Goal: Transaction & Acquisition: Purchase product/service

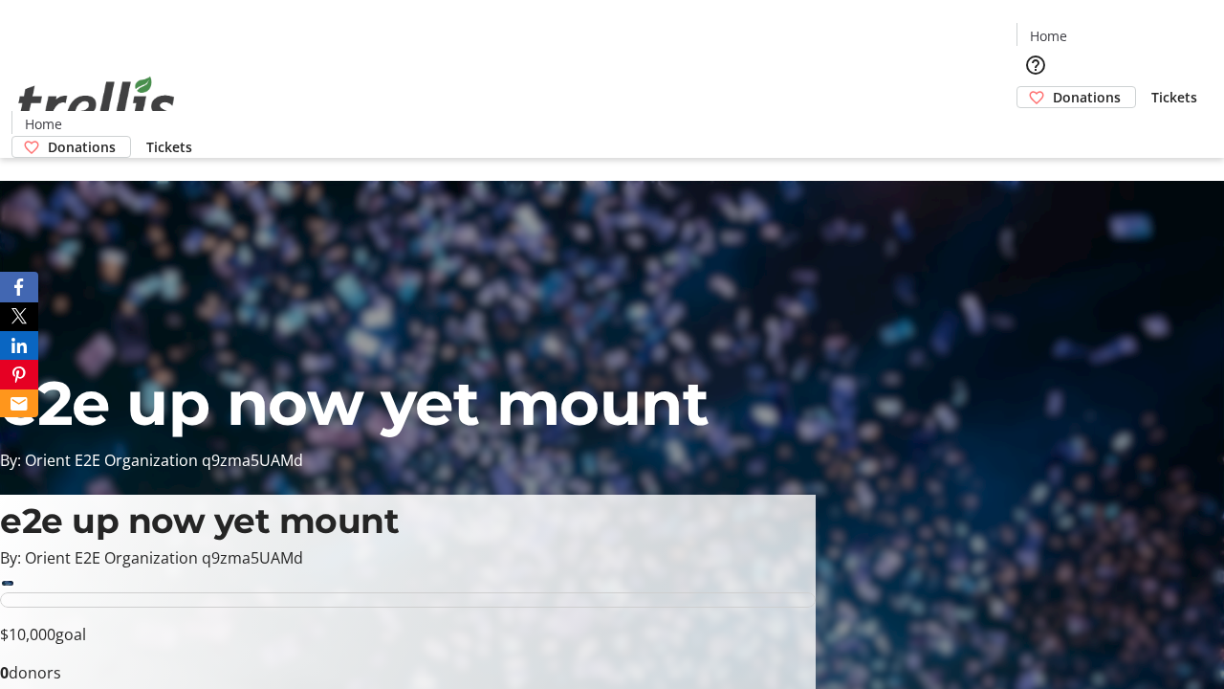
click at [1053, 87] on span "Donations" at bounding box center [1087, 97] width 68 height 20
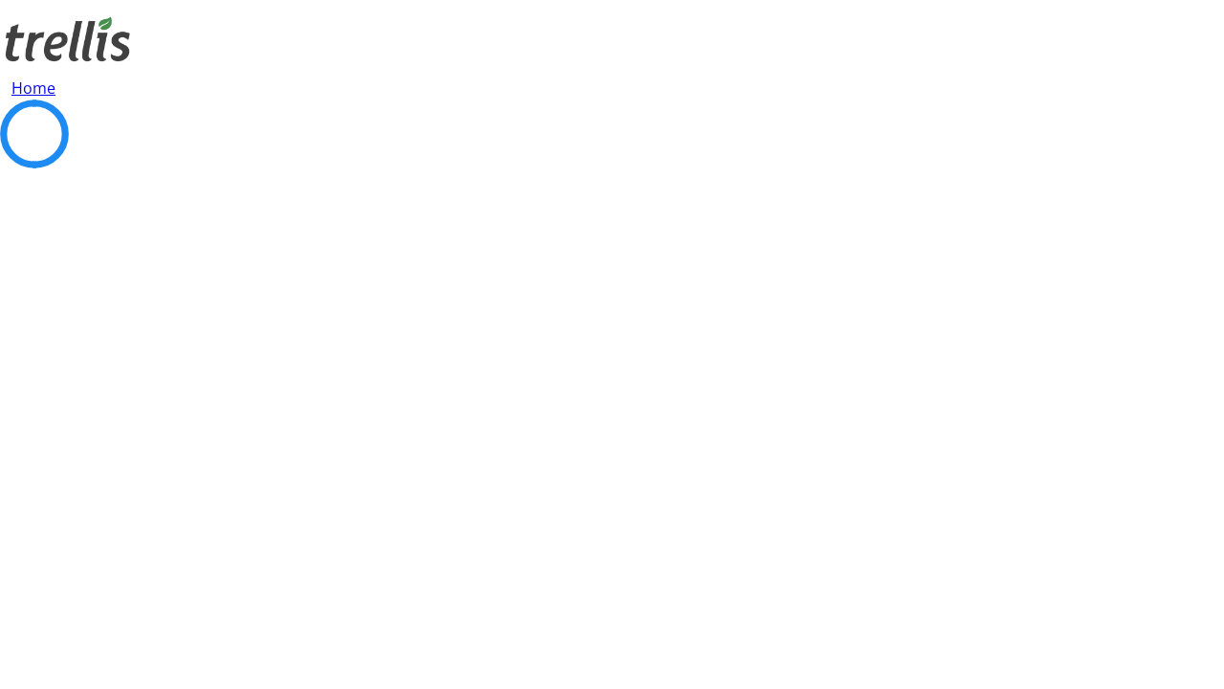
select select "CA"
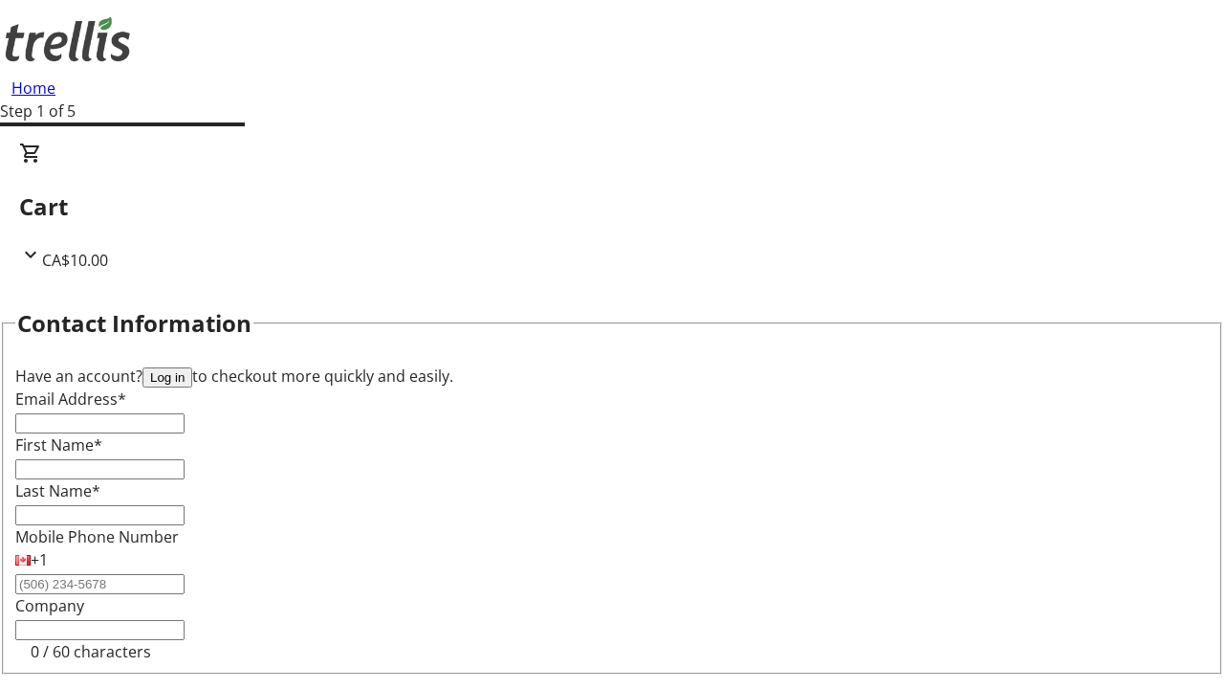
click at [192, 367] on button "Log in" at bounding box center [168, 377] width 50 height 20
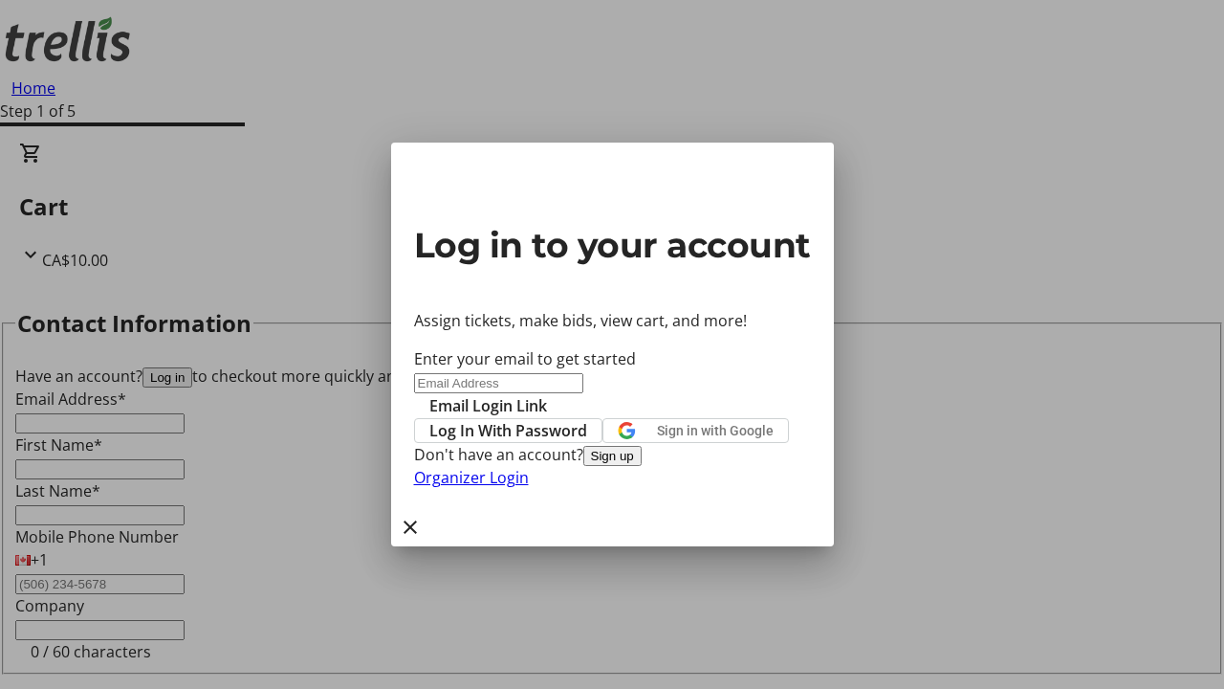
click at [587, 419] on span "Log In With Password" at bounding box center [509, 430] width 158 height 23
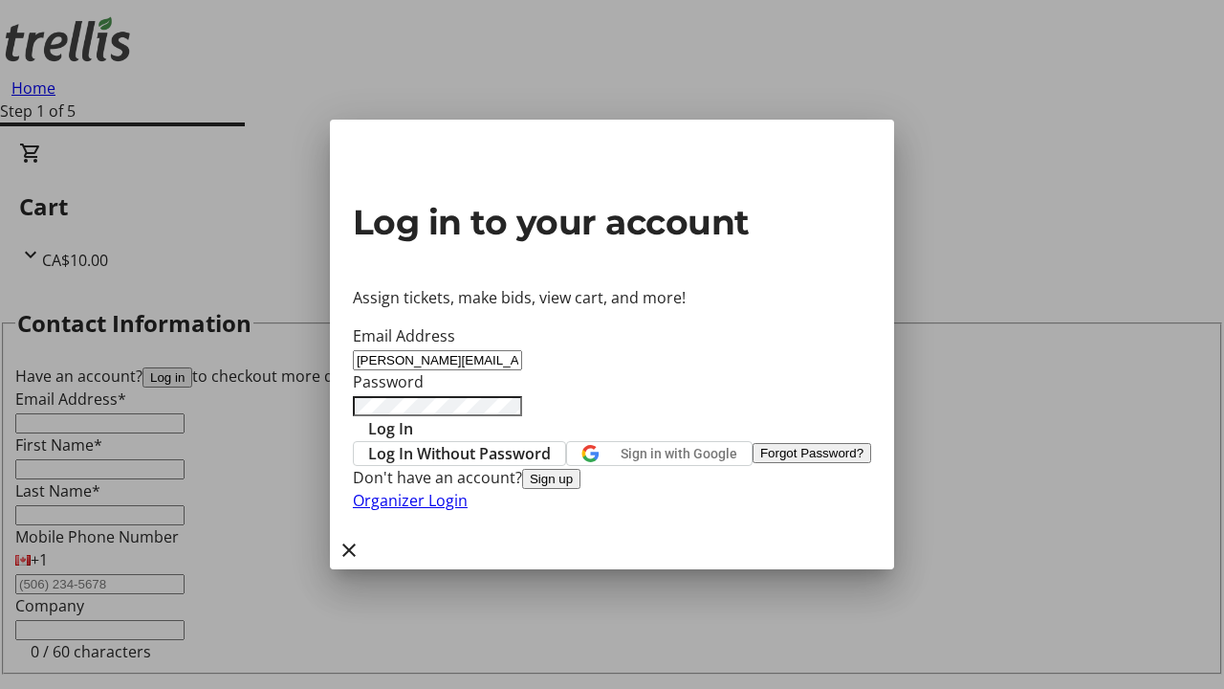
type input "[PERSON_NAME][EMAIL_ADDRESS][DOMAIN_NAME]"
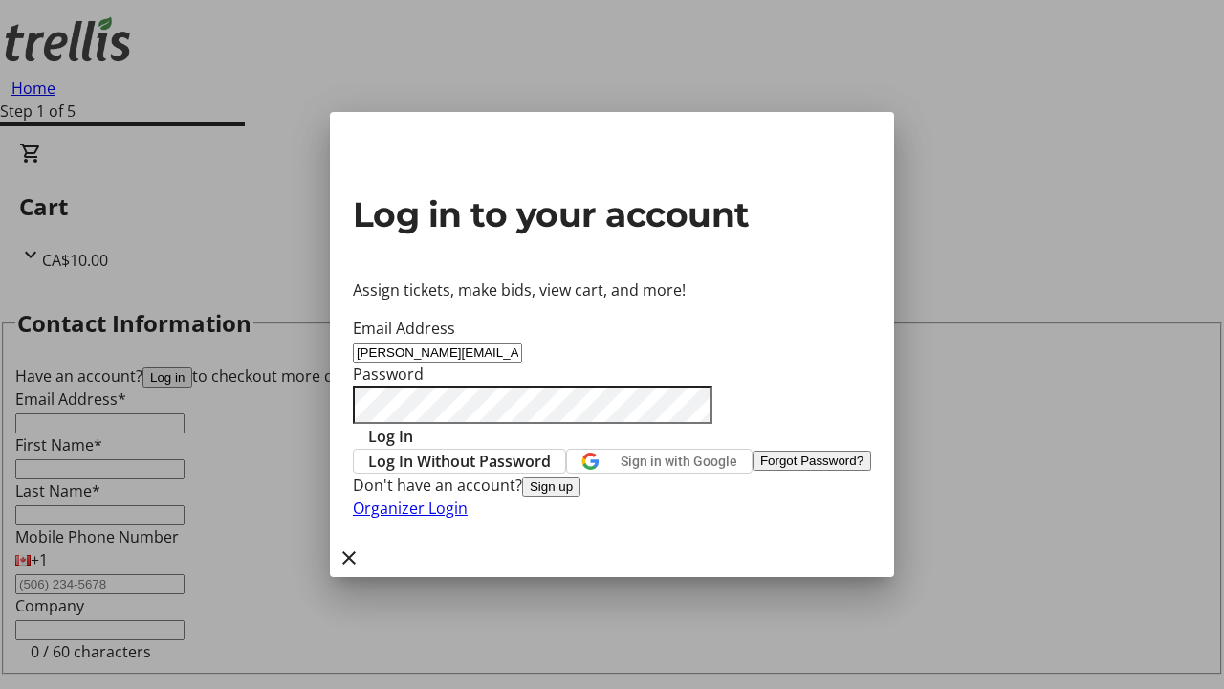
click at [413, 425] on span "Log In" at bounding box center [390, 436] width 45 height 23
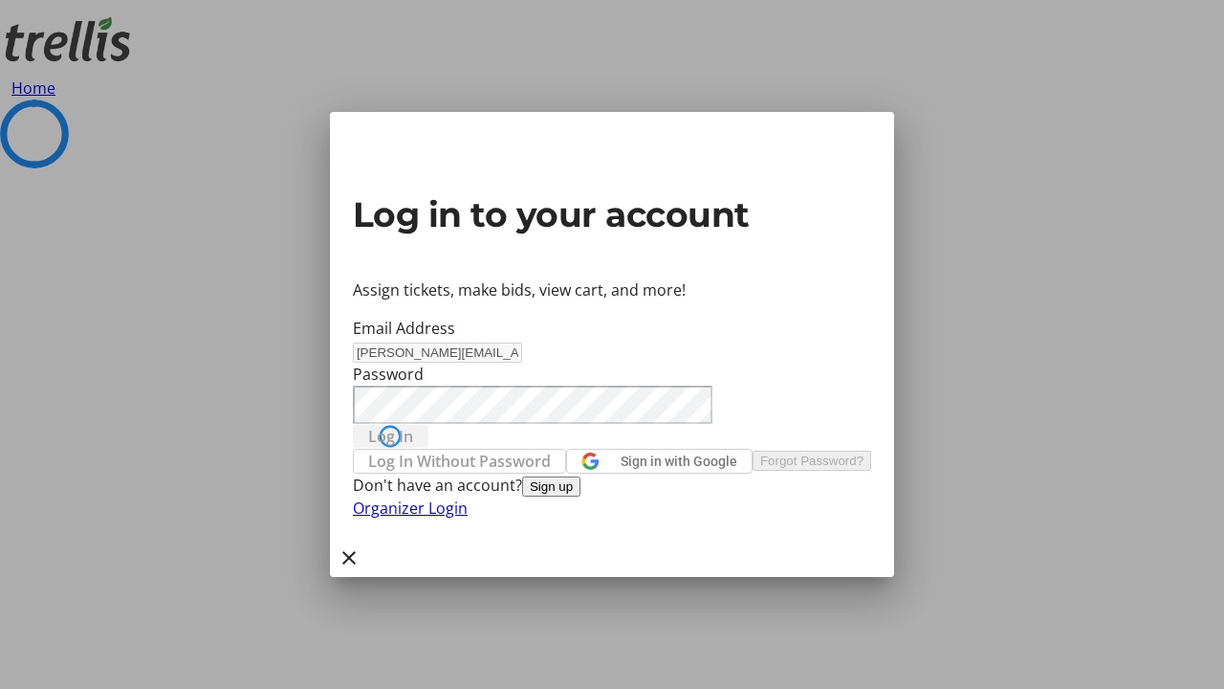
select select "CA"
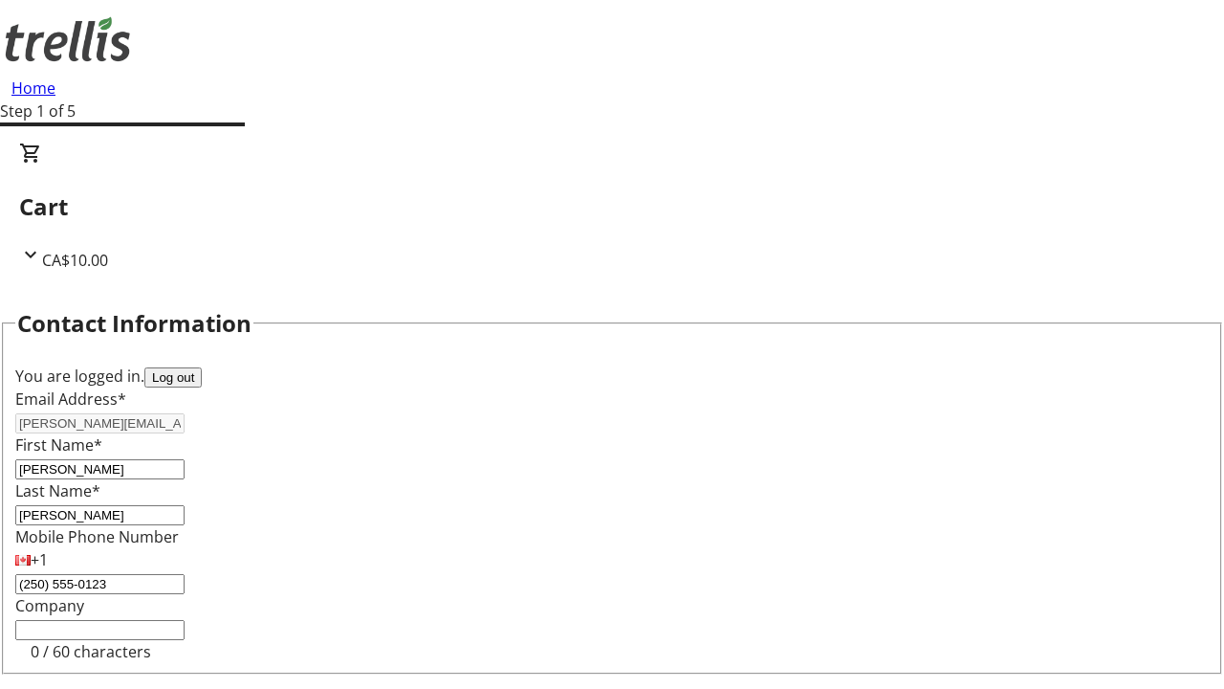
type input "[STREET_ADDRESS][PERSON_NAME]"
type input "Kelowna"
select select "BC"
type input "Kelowna"
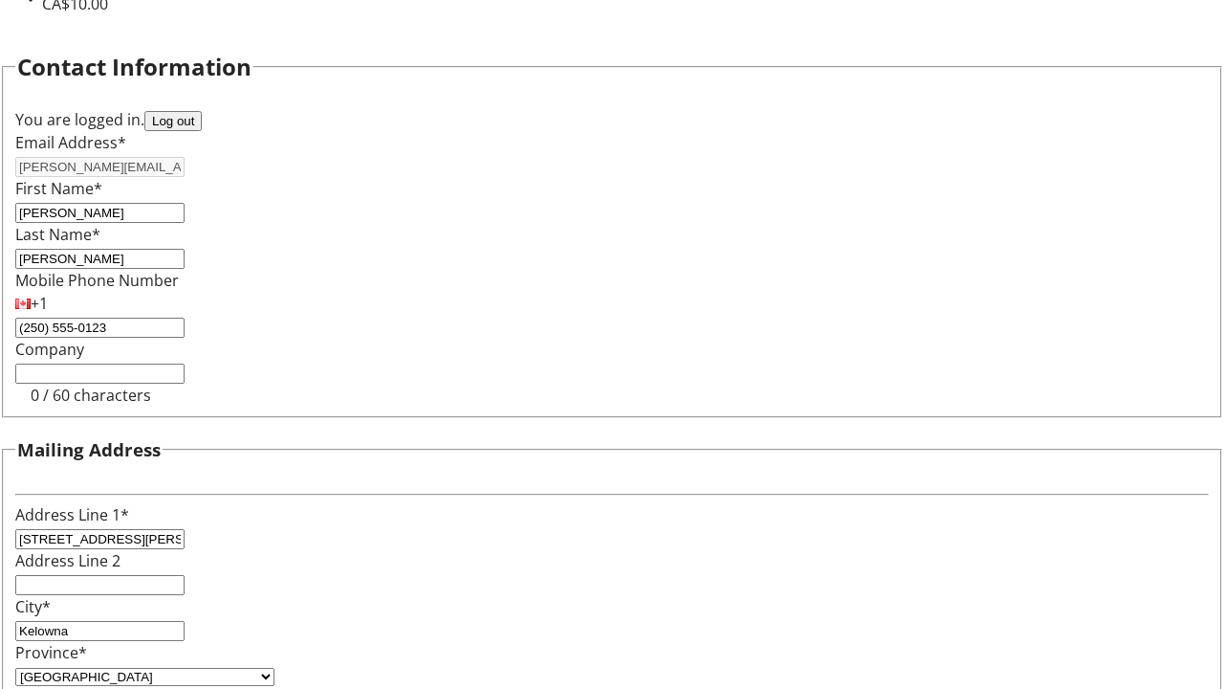
type input "V1Y 0C2"
